Goal: Entertainment & Leisure: Consume media (video, audio)

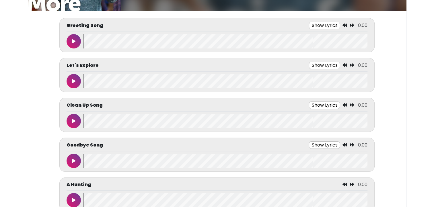
scroll to position [84, 0]
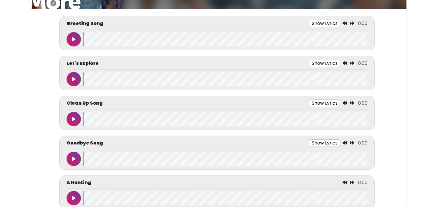
click at [73, 33] on button at bounding box center [74, 39] width 14 height 14
click at [71, 36] on button at bounding box center [74, 39] width 14 height 14
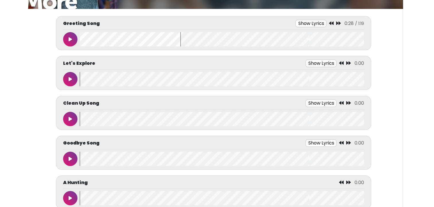
scroll to position [0, 2]
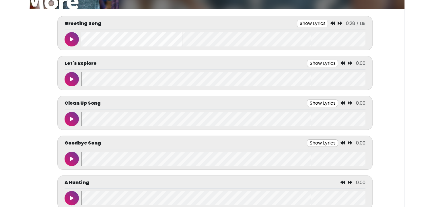
click at [82, 39] on wave at bounding box center [223, 39] width 284 height 14
click at [70, 42] on button at bounding box center [72, 39] width 14 height 14
click at [68, 39] on button at bounding box center [72, 39] width 14 height 14
click at [77, 40] on button at bounding box center [72, 39] width 14 height 14
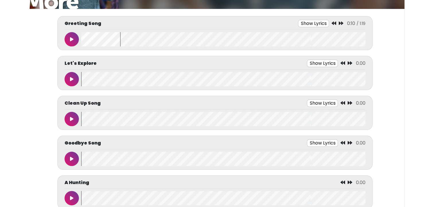
click at [83, 43] on wave at bounding box center [223, 39] width 284 height 14
click at [372, 204] on div "A Hunting 0.00" at bounding box center [214, 193] width 315 height 34
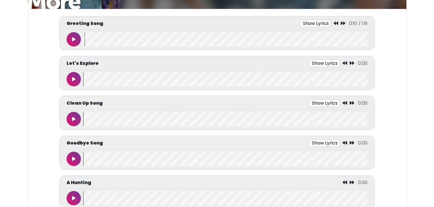
click at [344, 203] on wave at bounding box center [225, 198] width 284 height 14
click at [344, 198] on wave at bounding box center [225, 198] width 284 height 14
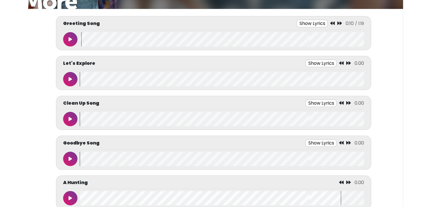
scroll to position [86, 0]
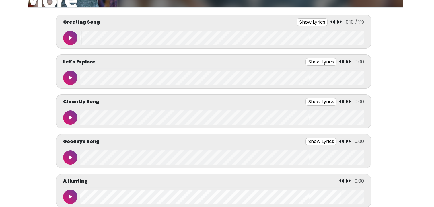
click at [71, 38] on icon at bounding box center [70, 38] width 3 height 5
click at [71, 36] on icon at bounding box center [70, 38] width 3 height 5
click at [72, 36] on button at bounding box center [71, 38] width 14 height 14
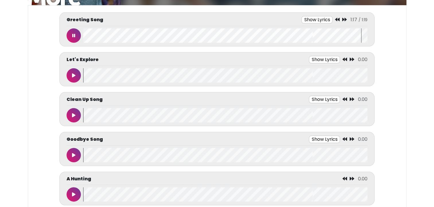
click at [74, 35] on icon at bounding box center [73, 35] width 3 height 5
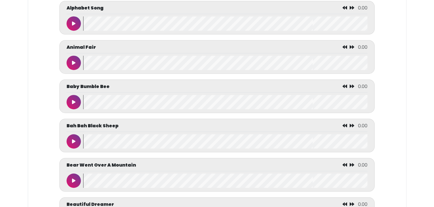
scroll to position [379, 0]
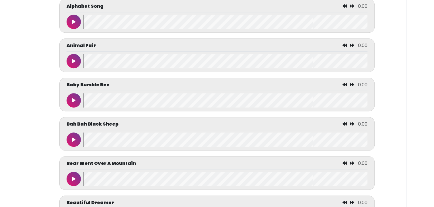
click at [72, 98] on button at bounding box center [74, 100] width 14 height 14
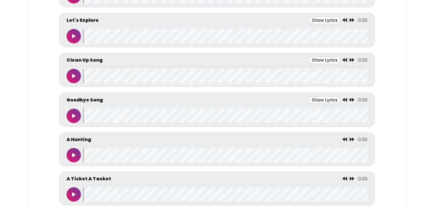
scroll to position [132, 0]
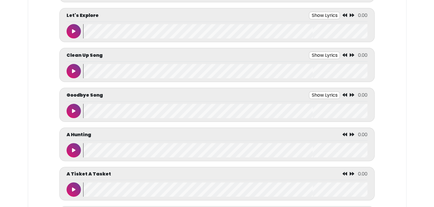
click at [72, 29] on button at bounding box center [74, 31] width 14 height 14
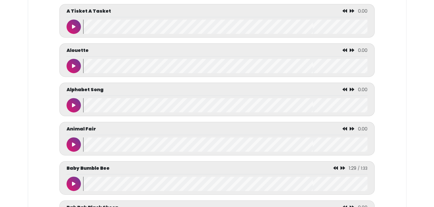
scroll to position [296, 0]
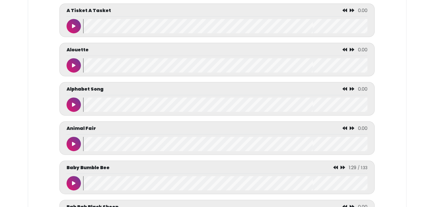
click at [70, 100] on button at bounding box center [74, 105] width 14 height 14
click at [71, 25] on button at bounding box center [74, 26] width 14 height 14
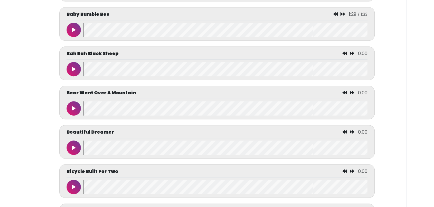
scroll to position [457, 0]
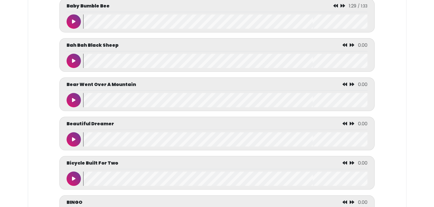
click at [71, 65] on button at bounding box center [74, 61] width 14 height 14
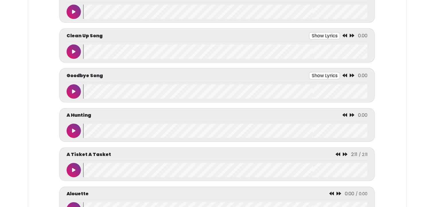
scroll to position [155, 0]
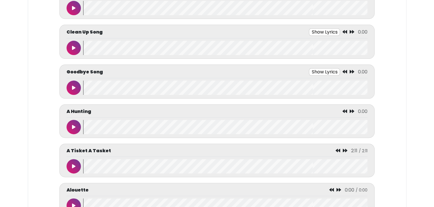
click at [76, 41] on button at bounding box center [74, 48] width 14 height 14
click at [73, 46] on icon at bounding box center [73, 48] width 3 height 5
click at [75, 86] on icon at bounding box center [73, 88] width 3 height 5
click at [73, 86] on icon at bounding box center [73, 88] width 3 height 5
click at [75, 87] on icon at bounding box center [73, 88] width 3 height 5
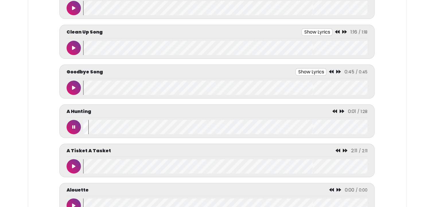
click at [71, 88] on button at bounding box center [74, 88] width 14 height 14
click at [71, 84] on button at bounding box center [74, 88] width 14 height 14
click at [73, 88] on icon at bounding box center [73, 88] width 3 height 5
